Goal: Information Seeking & Learning: Learn about a topic

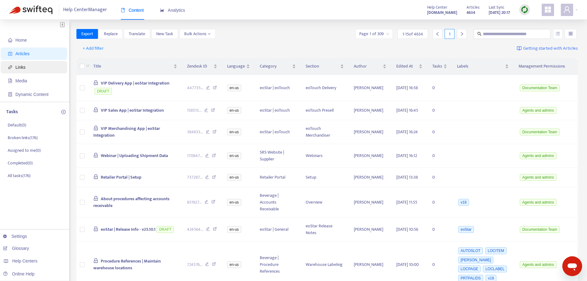
click at [22, 69] on span "Links" at bounding box center [20, 67] width 10 height 5
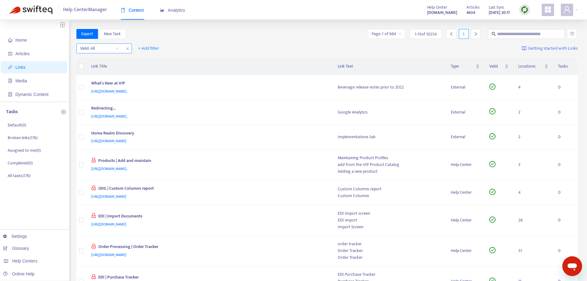
click at [118, 49] on input "search" at bounding box center [99, 48] width 39 height 9
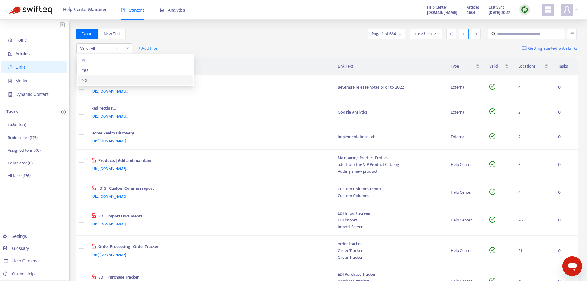
click at [100, 77] on div "No" at bounding box center [135, 80] width 107 height 7
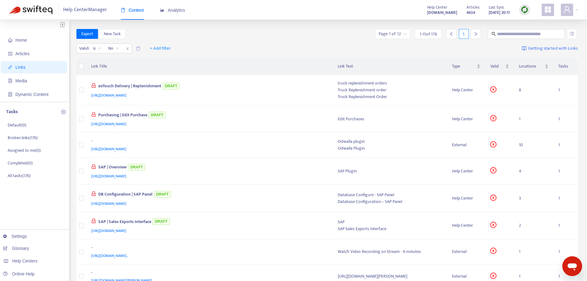
click at [226, 40] on div "Export New Task Page 1 of 12 1 - 15 of 178 1" at bounding box center [327, 35] width 502 height 12
click at [160, 46] on span "+ Add filter" at bounding box center [160, 48] width 21 height 7
click at [155, 100] on span "Draft" at bounding box center [160, 100] width 21 height 7
click at [172, 47] on input "search" at bounding box center [156, 48] width 39 height 9
click at [304, 39] on div "Export New Task Page 1 of 12 1 - 15 of 178 1" at bounding box center [327, 35] width 502 height 12
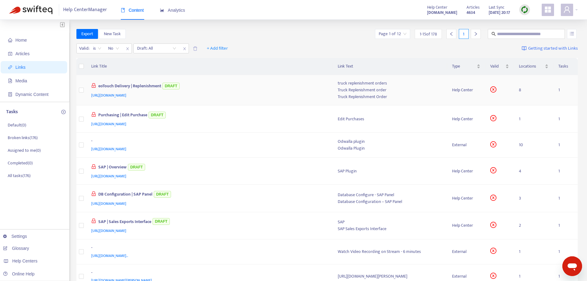
click at [291, 83] on div "eoTouch Delivery | Replenishment DRAFT" at bounding box center [208, 86] width 234 height 10
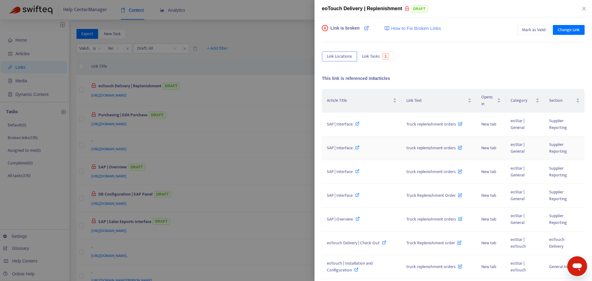
click at [358, 147] on icon at bounding box center [357, 147] width 4 height 4
click at [283, 11] on div at bounding box center [296, 140] width 592 height 281
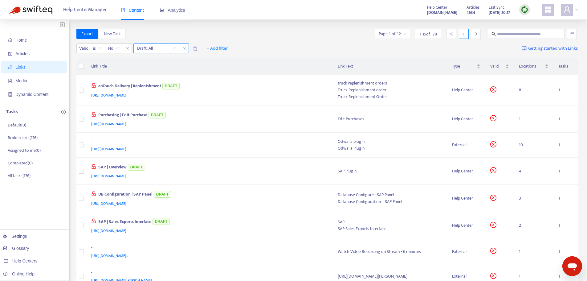
click at [174, 48] on input "search" at bounding box center [156, 48] width 39 height 9
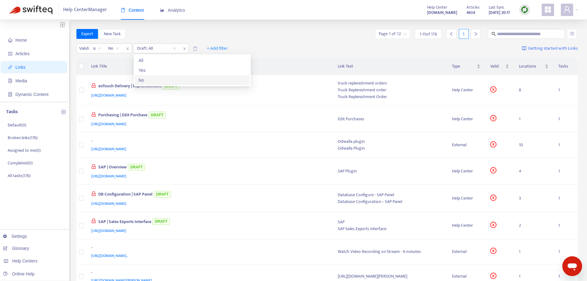
click at [162, 79] on div "No" at bounding box center [192, 80] width 107 height 7
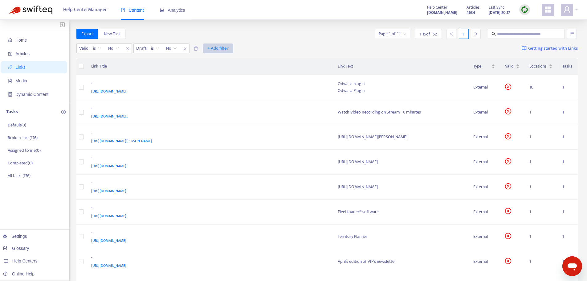
click at [219, 48] on span "+ Add filter" at bounding box center [217, 48] width 21 height 7
click at [219, 98] on span "Type" at bounding box center [218, 100] width 21 height 7
click at [232, 49] on input "search" at bounding box center [214, 48] width 39 height 9
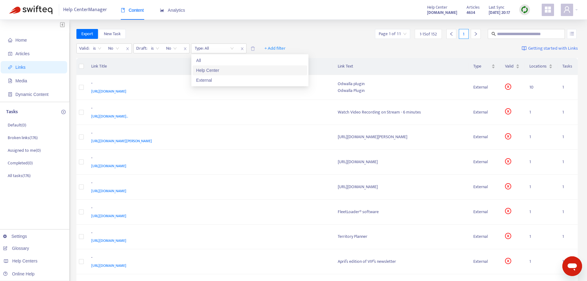
click at [230, 68] on div "Help Center" at bounding box center [249, 70] width 107 height 7
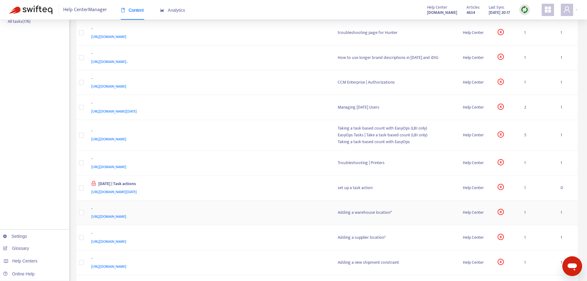
scroll to position [146, 0]
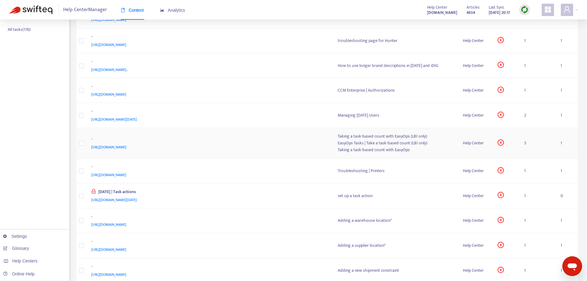
click at [266, 141] on div "-" at bounding box center [208, 140] width 234 height 8
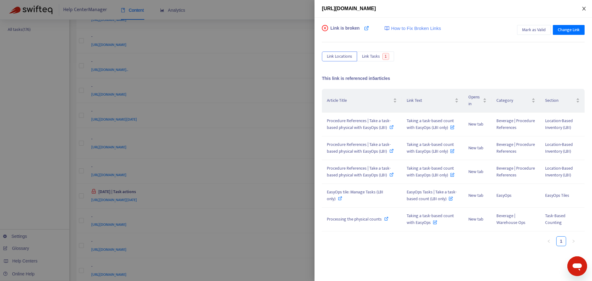
click at [584, 6] on icon "close" at bounding box center [583, 8] width 5 height 5
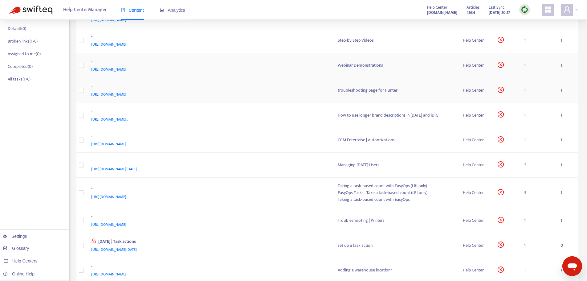
scroll to position [0, 0]
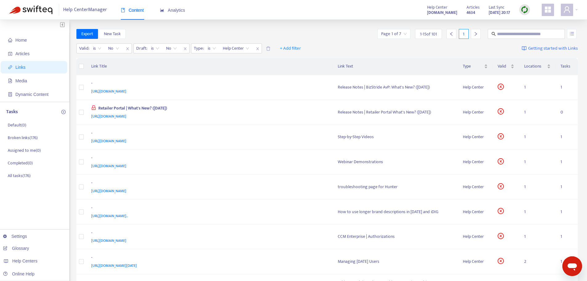
click at [398, 35] on input "search" at bounding box center [394, 33] width 26 height 9
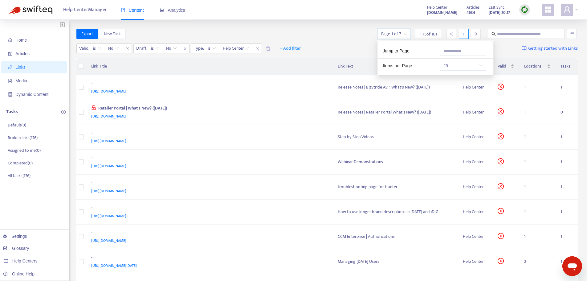
click at [447, 68] on span "15" at bounding box center [463, 65] width 39 height 9
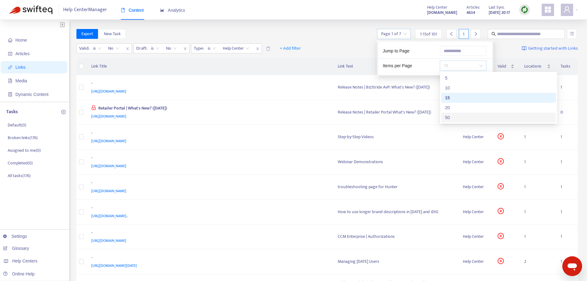
click at [454, 116] on div "50" at bounding box center [498, 117] width 107 height 7
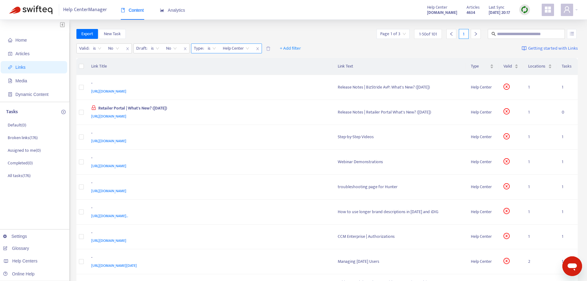
click at [246, 48] on span "Help Center" at bounding box center [236, 48] width 26 height 9
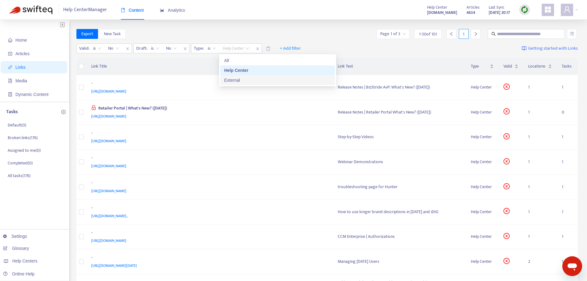
click at [243, 79] on div "External" at bounding box center [277, 80] width 107 height 7
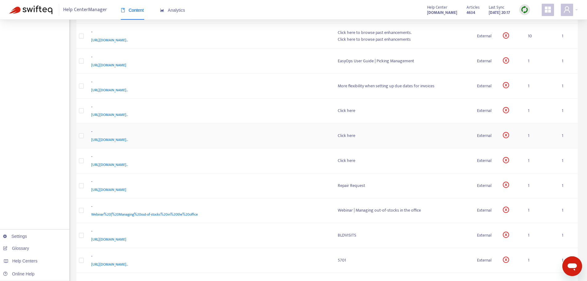
scroll to position [770, 0]
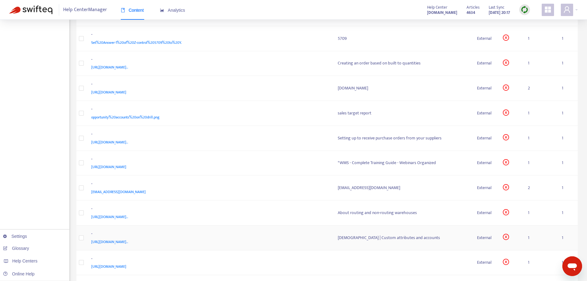
click at [310, 239] on div "[URL][DOMAIN_NAME].." at bounding box center [208, 241] width 234 height 7
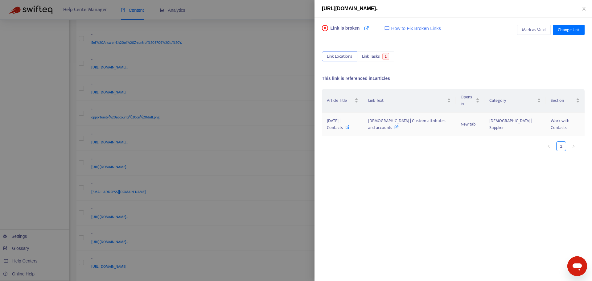
click at [349, 125] on icon at bounding box center [347, 127] width 4 height 4
click at [299, 7] on div at bounding box center [296, 140] width 592 height 281
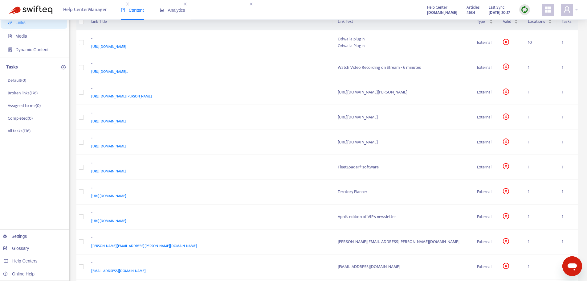
scroll to position [0, 0]
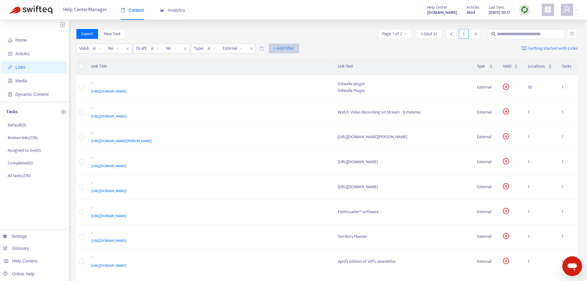
click at [279, 49] on span "+ Add filter" at bounding box center [283, 48] width 21 height 7
click at [437, 46] on div "Valid : is No Draft : is No Type : is External + Add filter Getting started wit…" at bounding box center [327, 49] width 502 height 17
click at [251, 47] on icon "close" at bounding box center [251, 49] width 4 height 4
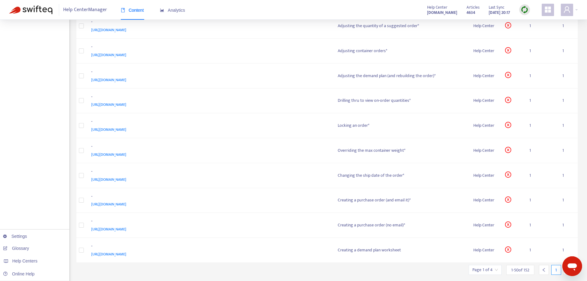
scroll to position [1078, 0]
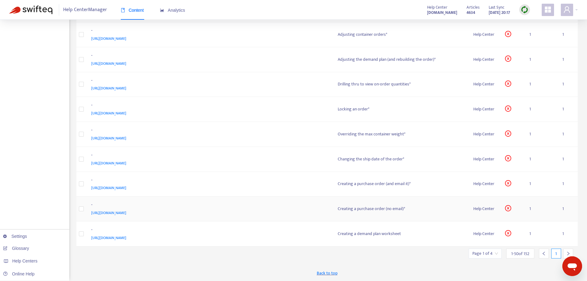
click at [194, 209] on div "-" at bounding box center [208, 205] width 234 height 8
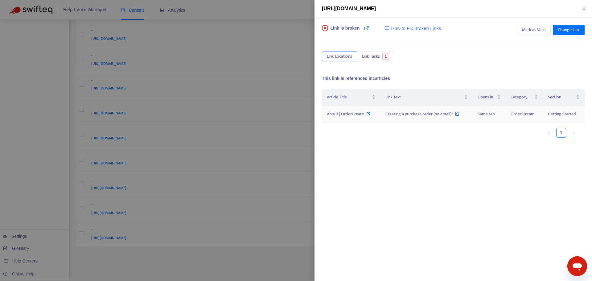
click at [369, 115] on icon at bounding box center [368, 113] width 4 height 4
click at [267, 6] on div at bounding box center [296, 140] width 592 height 281
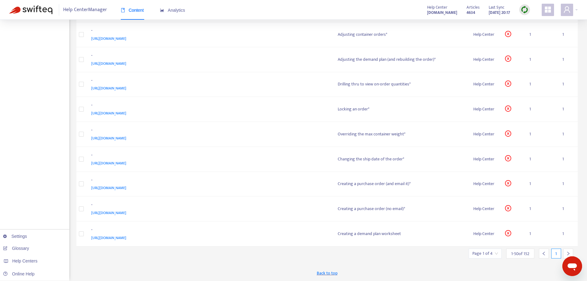
click at [567, 250] on div at bounding box center [568, 253] width 10 height 10
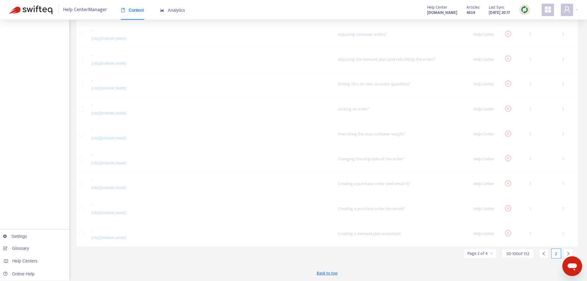
scroll to position [1073, 0]
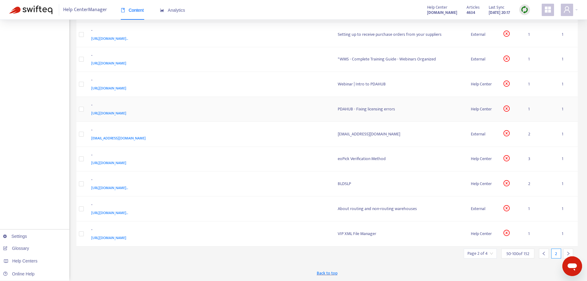
click at [279, 112] on div "[URL][DOMAIN_NAME]" at bounding box center [208, 113] width 234 height 7
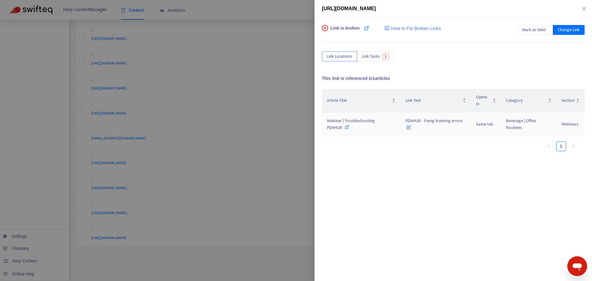
click at [345, 127] on icon at bounding box center [346, 127] width 4 height 4
click at [277, 17] on div at bounding box center [296, 140] width 592 height 281
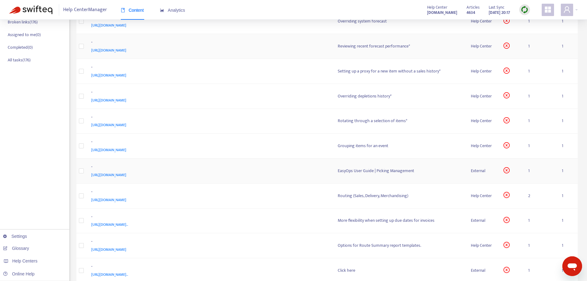
scroll to position [0, 0]
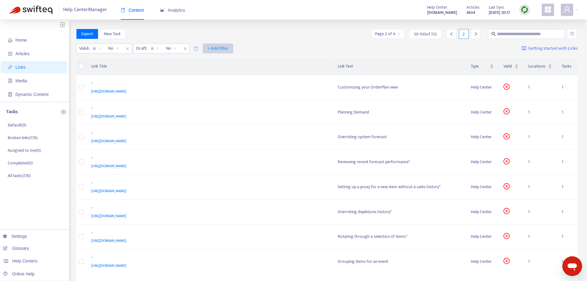
click at [210, 48] on span "+ Add filter" at bounding box center [217, 48] width 21 height 7
click at [222, 111] on span "Opens in" at bounding box center [218, 110] width 21 height 7
click at [229, 46] on input "search" at bounding box center [214, 48] width 39 height 9
click at [233, 50] on input "search" at bounding box center [214, 48] width 39 height 9
click at [244, 47] on span "close" at bounding box center [242, 48] width 8 height 7
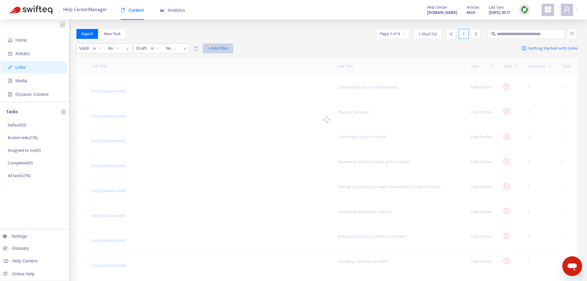
click at [210, 50] on span "+ Add filter" at bounding box center [217, 48] width 21 height 7
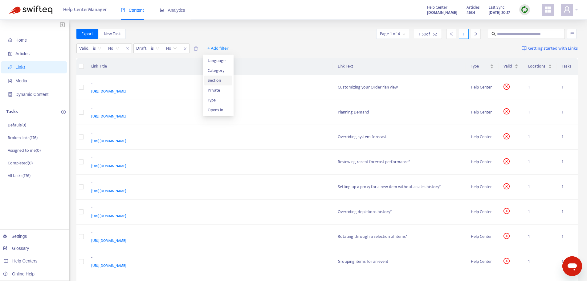
click at [219, 81] on span "Section" at bounding box center [218, 80] width 21 height 7
click at [240, 49] on icon "close" at bounding box center [242, 49] width 4 height 4
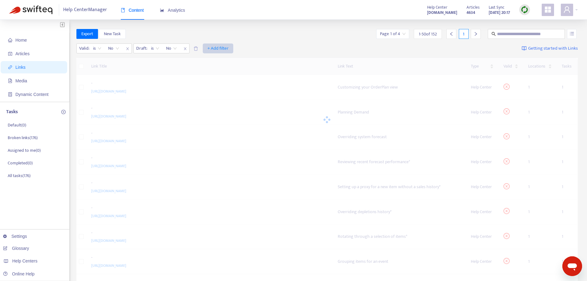
click at [227, 47] on span "+ Add filter" at bounding box center [217, 48] width 21 height 7
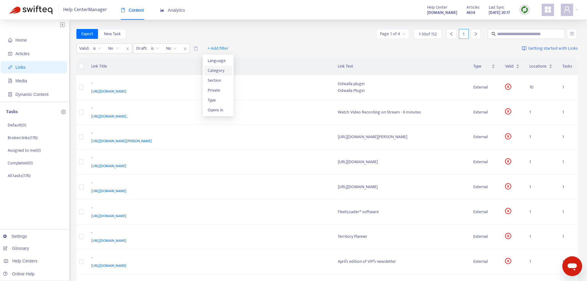
click at [223, 75] on li "Category" at bounding box center [218, 71] width 28 height 10
click at [227, 46] on div at bounding box center [211, 48] width 37 height 7
type input "*****"
click at [224, 60] on div "OrderStream" at bounding box center [249, 60] width 107 height 7
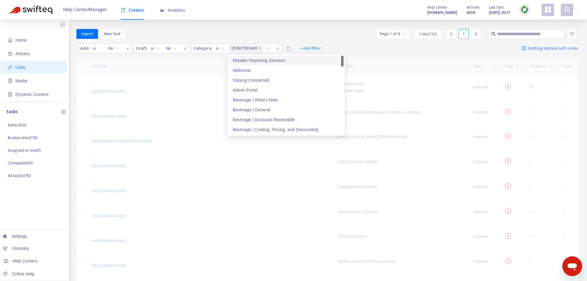
click at [277, 33] on div "Export New Task Page 1 of 4 1 - 50 of 152 1" at bounding box center [327, 34] width 502 height 10
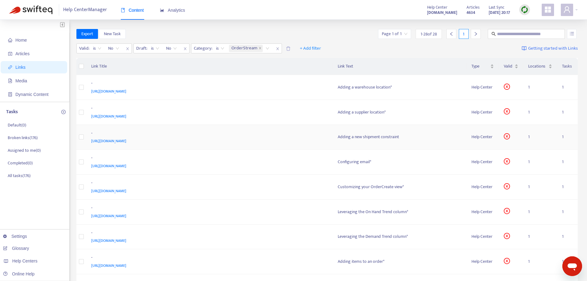
click at [320, 135] on div "-" at bounding box center [208, 134] width 234 height 8
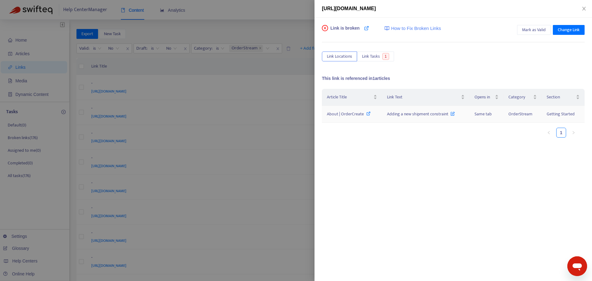
click at [366, 116] on icon at bounding box center [368, 113] width 4 height 4
click at [281, 12] on div at bounding box center [296, 140] width 592 height 281
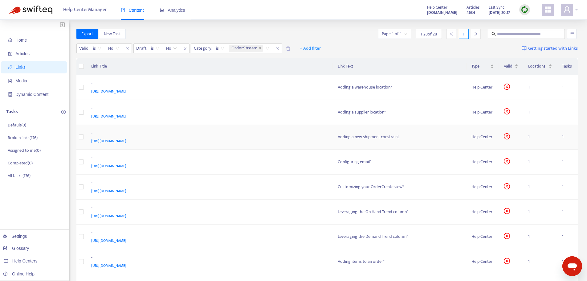
click at [272, 143] on div "[URL][DOMAIN_NAME]" at bounding box center [208, 140] width 234 height 7
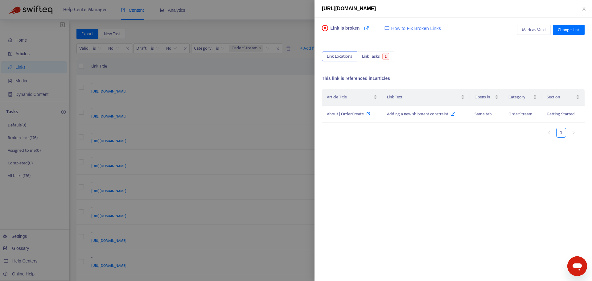
click at [283, 26] on div at bounding box center [296, 140] width 592 height 281
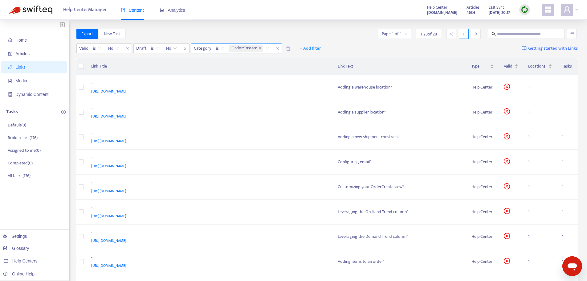
click at [277, 47] on icon "close" at bounding box center [278, 49] width 4 height 4
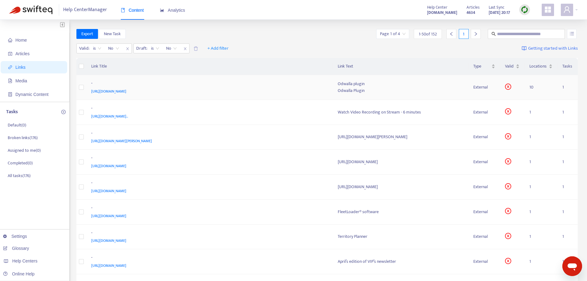
click at [233, 92] on div "[URL][DOMAIN_NAME]" at bounding box center [208, 91] width 234 height 7
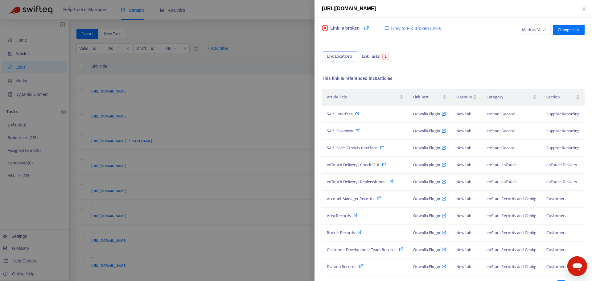
click at [279, 26] on div at bounding box center [296, 140] width 592 height 281
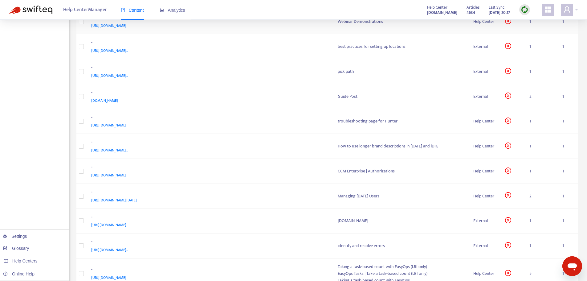
scroll to position [431, 0]
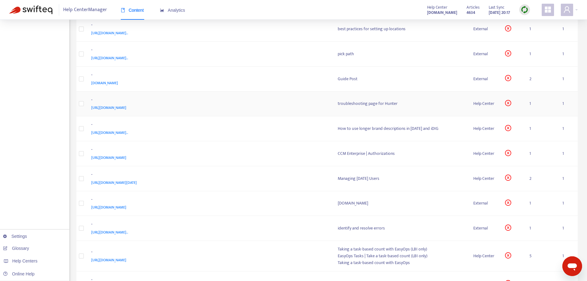
click at [220, 99] on div "-" at bounding box center [208, 100] width 234 height 8
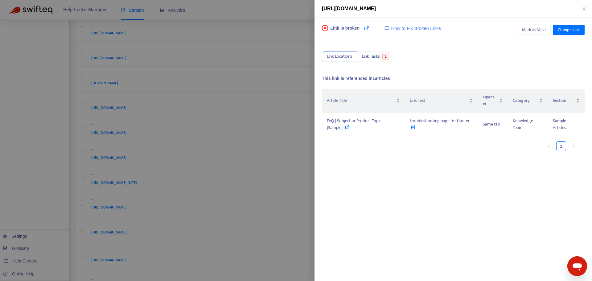
click at [20, 66] on div at bounding box center [296, 140] width 592 height 281
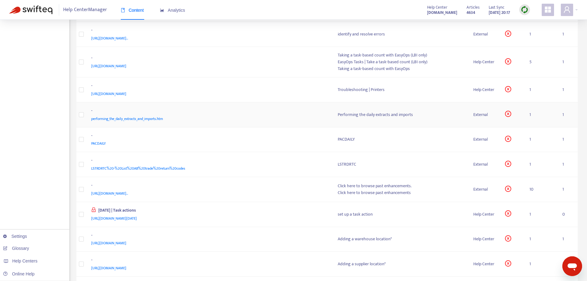
scroll to position [678, 0]
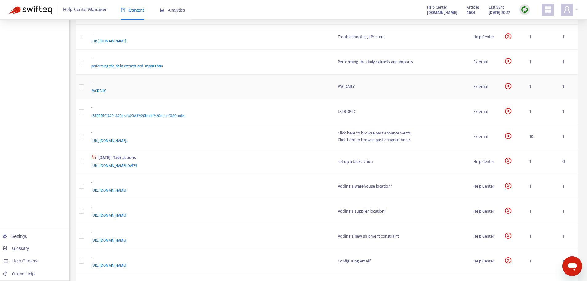
click at [274, 94] on td "- PACDAILY" at bounding box center [209, 87] width 246 height 25
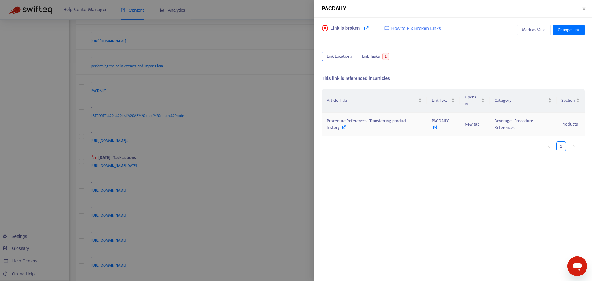
click at [343, 128] on icon at bounding box center [344, 127] width 4 height 4
click at [14, 80] on div at bounding box center [296, 140] width 592 height 281
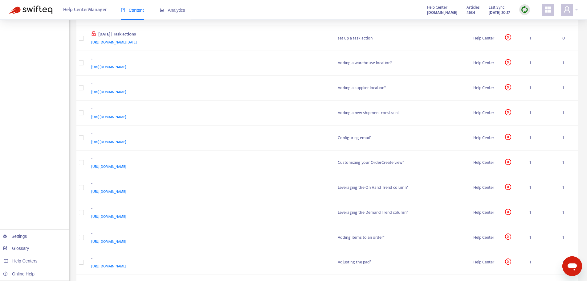
scroll to position [1078, 0]
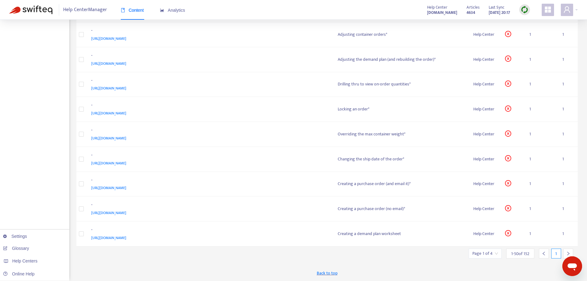
click at [566, 251] on div at bounding box center [568, 253] width 10 height 10
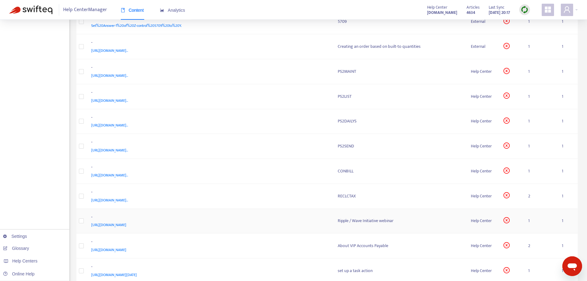
scroll to position [487, 0]
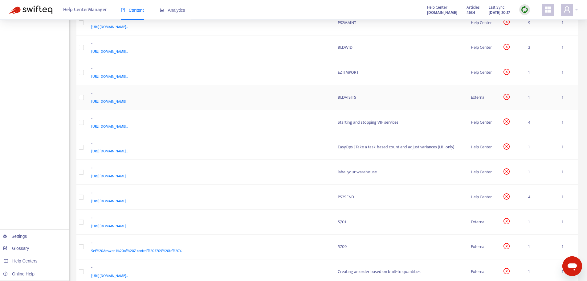
click at [282, 98] on div "[URL][DOMAIN_NAME]" at bounding box center [208, 101] width 234 height 7
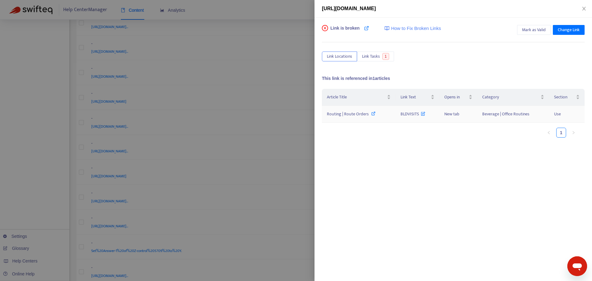
click at [371, 115] on icon at bounding box center [373, 113] width 4 height 4
click at [301, 12] on div at bounding box center [296, 140] width 592 height 281
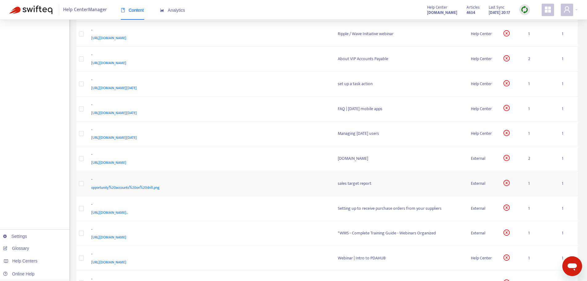
scroll to position [1042, 0]
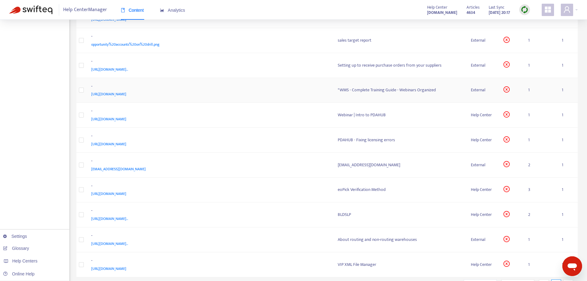
click at [268, 92] on div "[URL][DOMAIN_NAME]" at bounding box center [208, 94] width 234 height 7
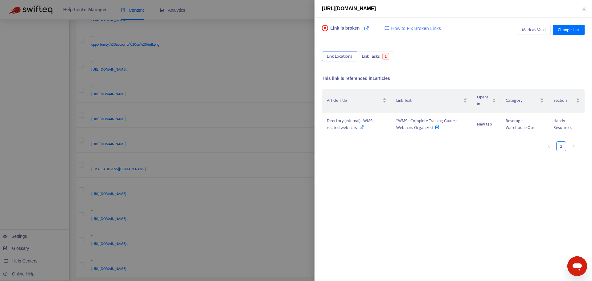
click at [41, 119] on div at bounding box center [296, 140] width 592 height 281
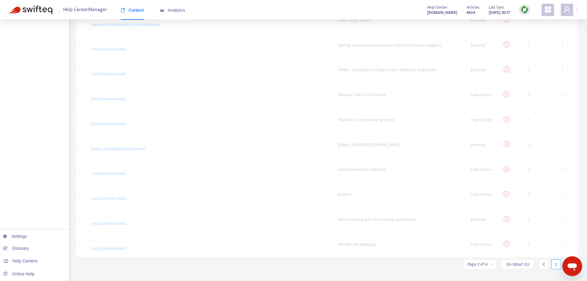
scroll to position [1073, 0]
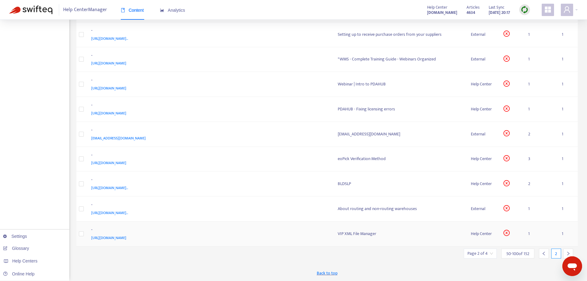
click at [258, 227] on div "-" at bounding box center [208, 230] width 234 height 8
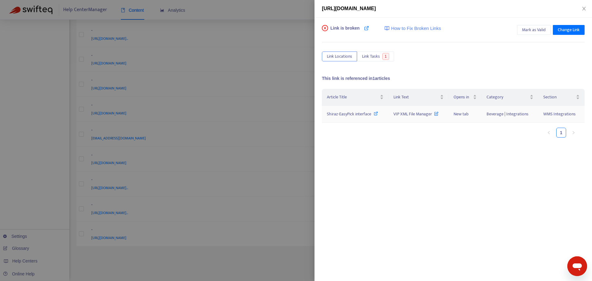
click at [376, 114] on icon at bounding box center [375, 113] width 4 height 4
click at [45, 93] on div at bounding box center [296, 140] width 592 height 281
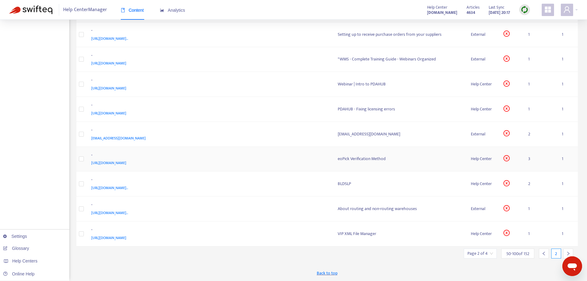
click at [270, 149] on td "- [URL][DOMAIN_NAME]" at bounding box center [209, 159] width 246 height 25
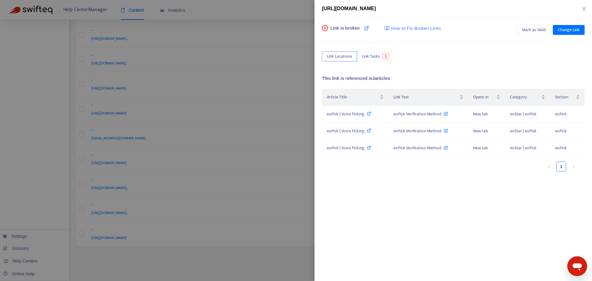
click at [24, 122] on div at bounding box center [296, 140] width 592 height 281
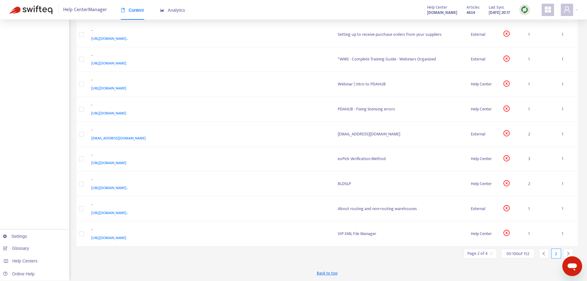
click at [565, 253] on div at bounding box center [568, 253] width 10 height 10
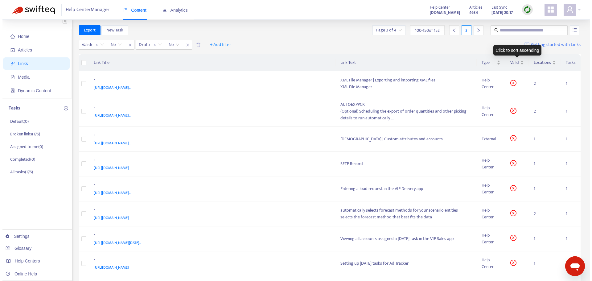
scroll to position [0, 0]
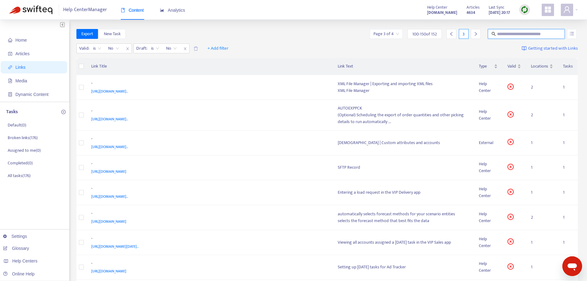
click at [503, 31] on input "text" at bounding box center [526, 34] width 59 height 7
type input "***"
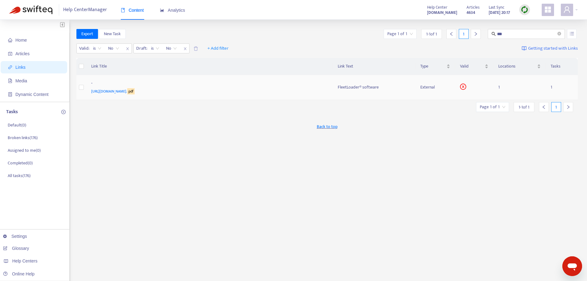
click at [284, 84] on div "-" at bounding box center [208, 84] width 234 height 8
